Goal: Information Seeking & Learning: Find specific page/section

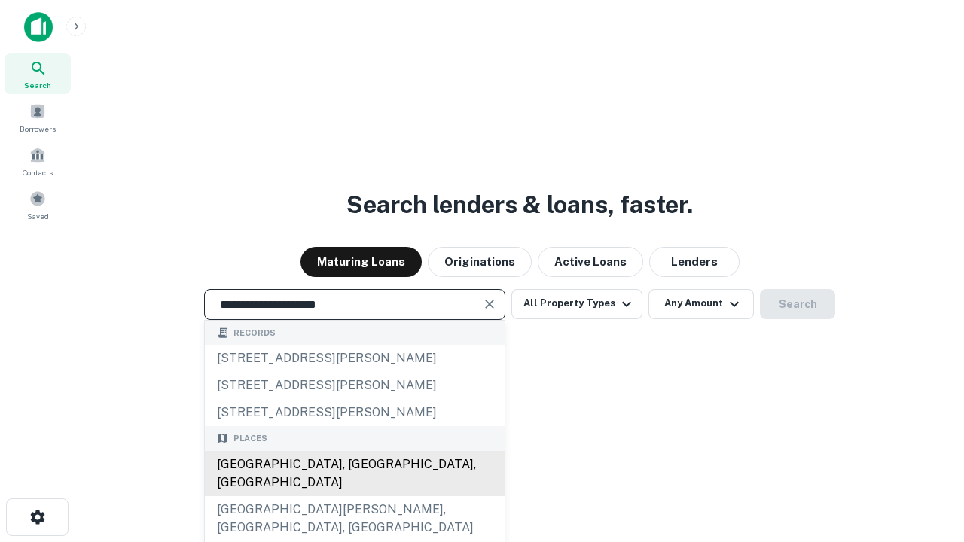
click at [354, 497] on div "[GEOGRAPHIC_DATA], [GEOGRAPHIC_DATA], [GEOGRAPHIC_DATA]" at bounding box center [355, 473] width 300 height 45
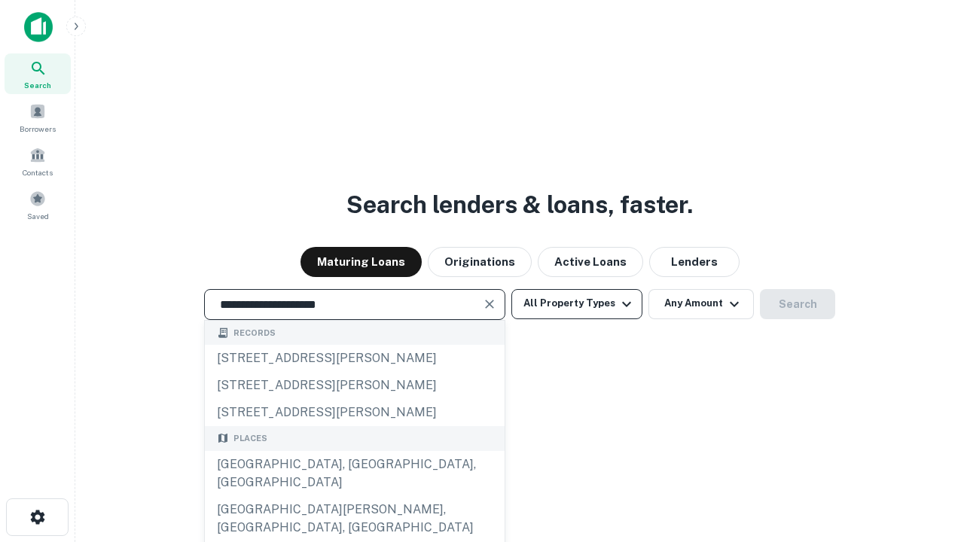
click at [577, 304] on button "All Property Types" at bounding box center [577, 304] width 131 height 30
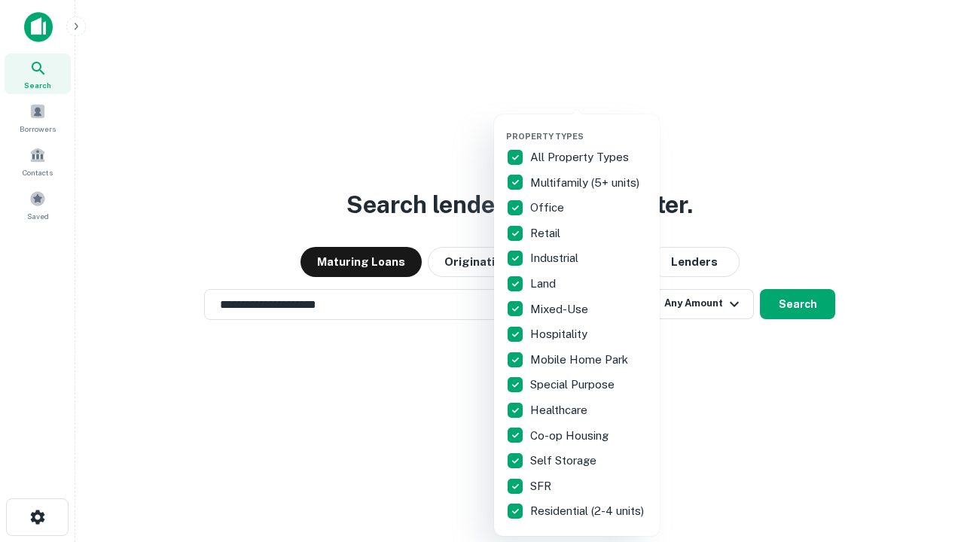
type input "**********"
click at [589, 127] on button "button" at bounding box center [589, 127] width 166 height 1
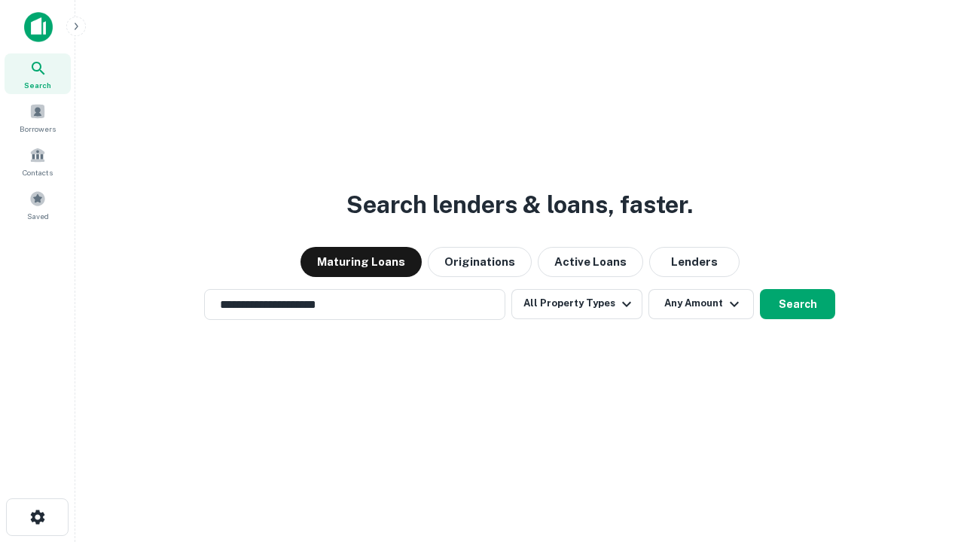
scroll to position [9, 182]
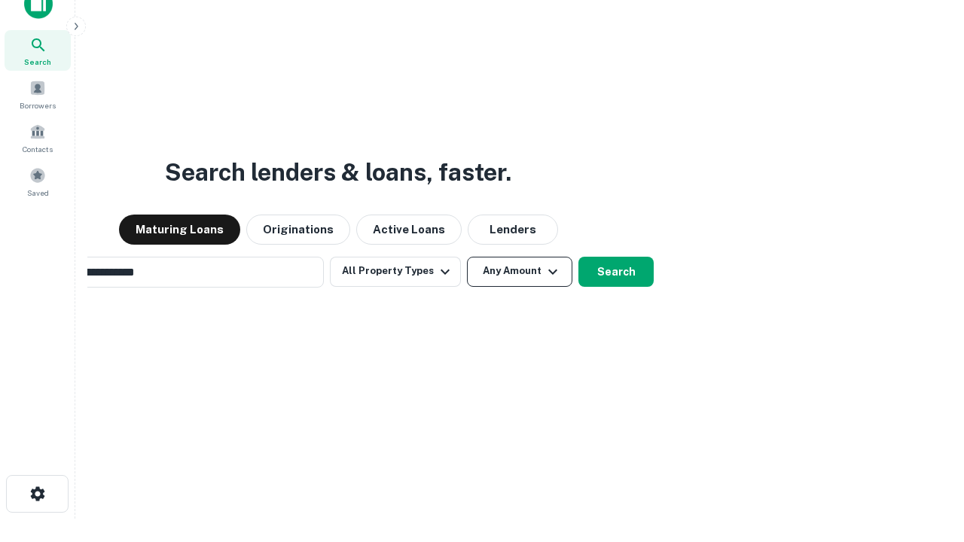
click at [467, 257] on button "Any Amount" at bounding box center [519, 272] width 105 height 30
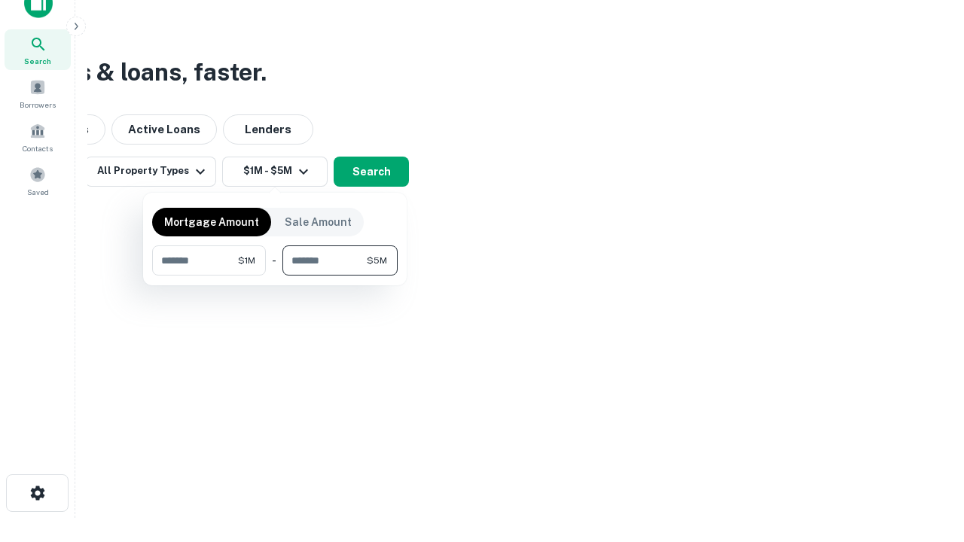
type input "*******"
click at [275, 276] on button "button" at bounding box center [275, 276] width 246 height 1
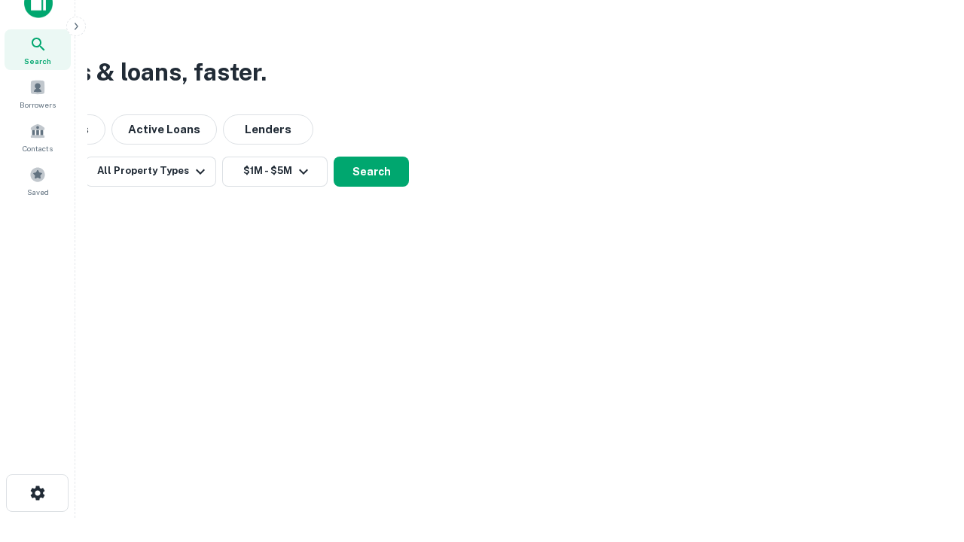
scroll to position [23, 0]
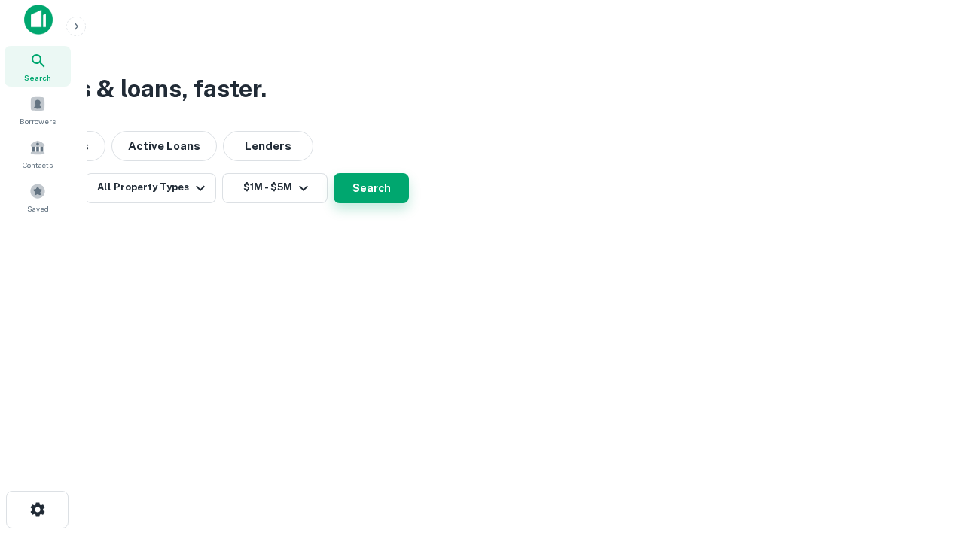
click at [409, 203] on button "Search" at bounding box center [371, 188] width 75 height 30
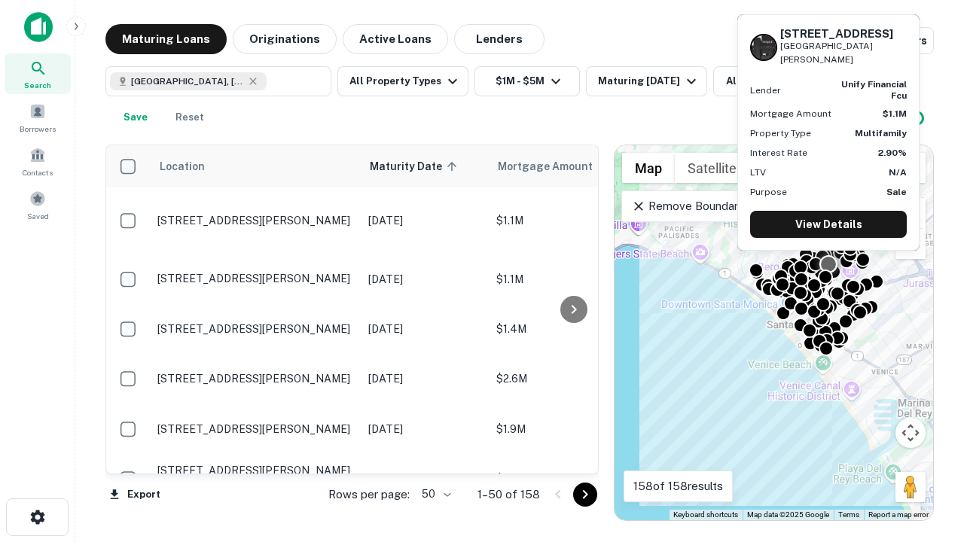
click at [434, 494] on body "Search Borrowers Contacts Saved Maturing Loans Originations Active Loans Lender…" at bounding box center [482, 271] width 964 height 542
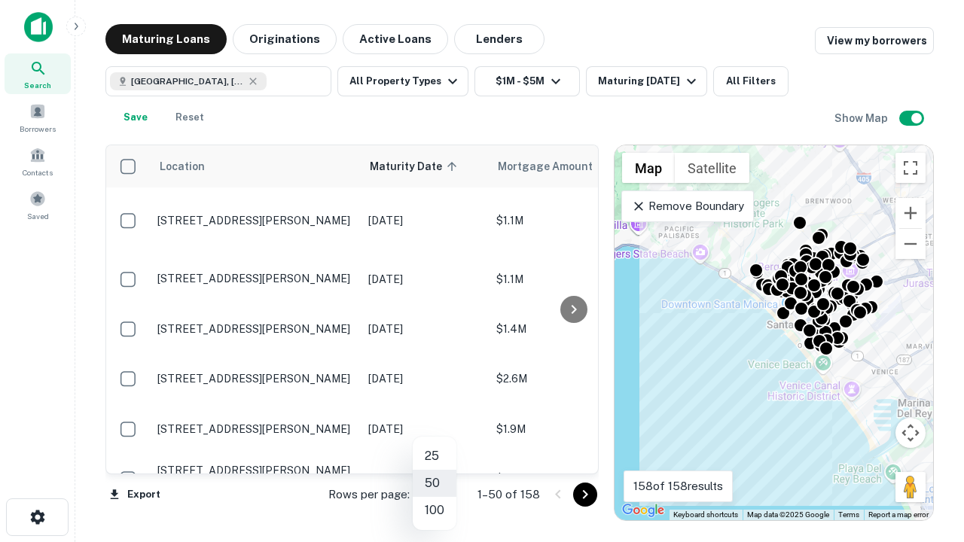
click at [435, 457] on li "25" at bounding box center [435, 456] width 44 height 27
